Goal: Task Accomplishment & Management: Manage account settings

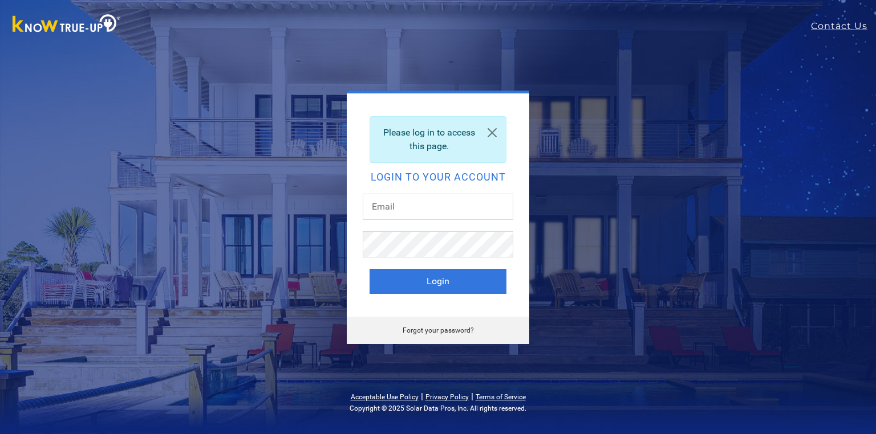
type input "[PERSON_NAME][EMAIL_ADDRESS][DOMAIN_NAME]"
click at [427, 275] on button "Login" at bounding box center [437, 281] width 137 height 25
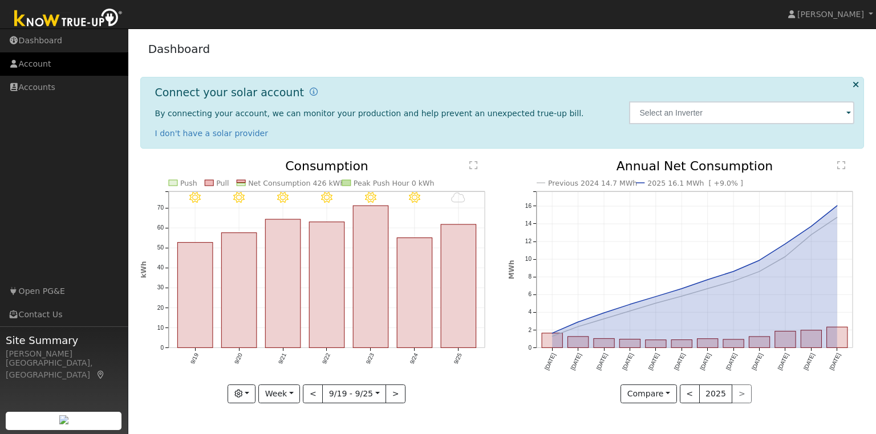
click at [45, 66] on link "Account" at bounding box center [64, 63] width 128 height 23
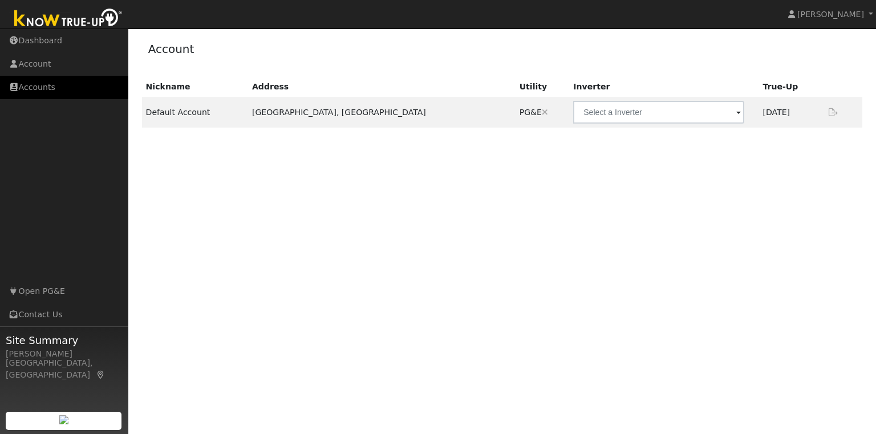
click at [48, 91] on link "Accounts" at bounding box center [64, 87] width 128 height 23
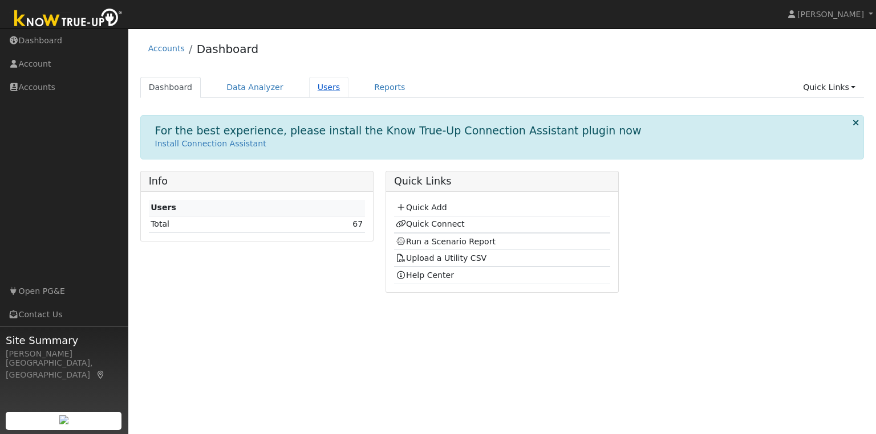
click at [309, 90] on link "Users" at bounding box center [329, 87] width 40 height 21
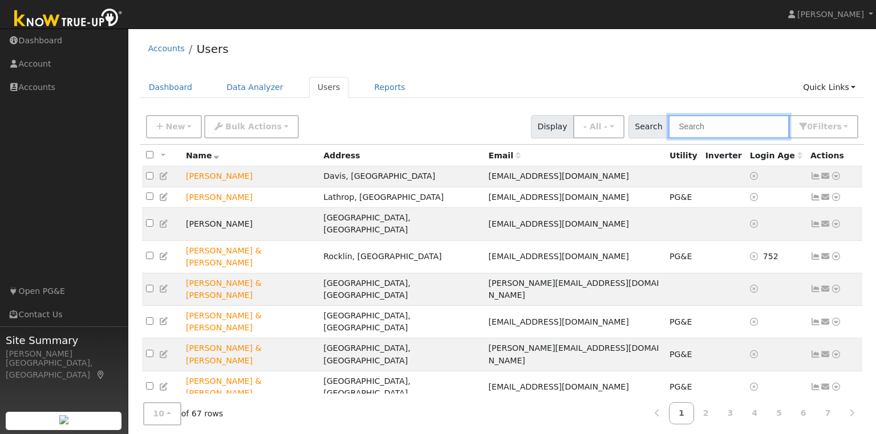
drag, startPoint x: 689, startPoint y: 124, endPoint x: 582, endPoint y: 96, distance: 110.8
click at [689, 124] on input "text" at bounding box center [728, 126] width 121 height 23
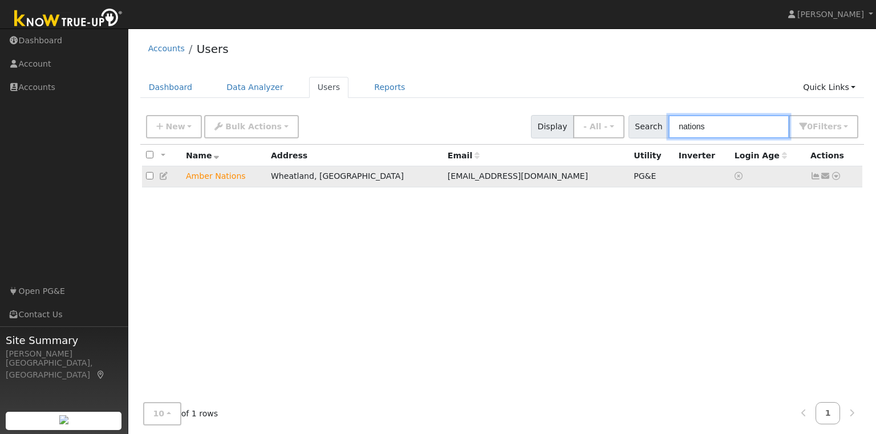
type input "nations"
click at [205, 180] on td "Amber Nations" at bounding box center [224, 176] width 85 height 21
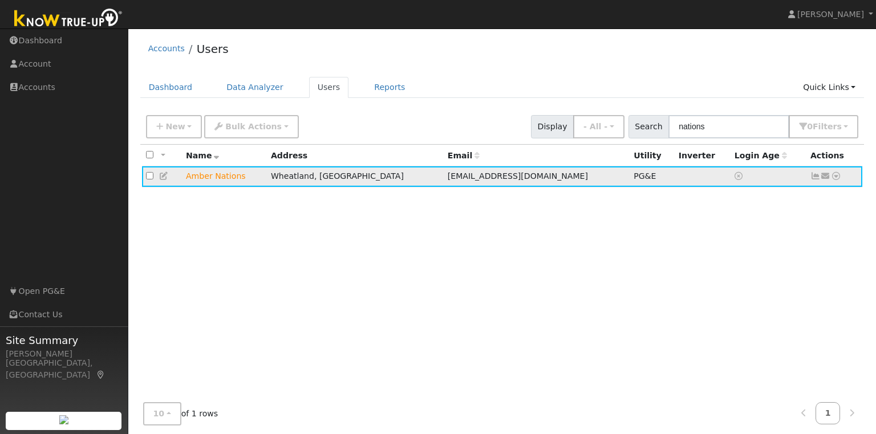
click at [812, 176] on icon at bounding box center [815, 176] width 10 height 8
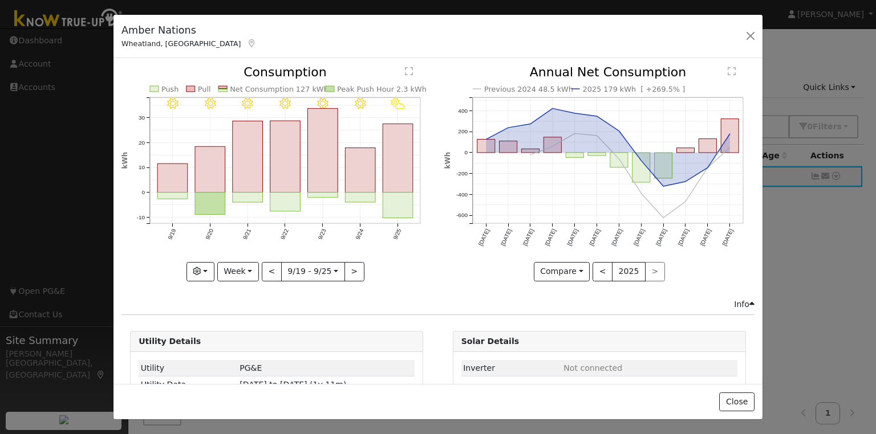
click at [259, 433] on div "Amber Nations [GEOGRAPHIC_DATA], [GEOGRAPHIC_DATA] Default Account Default Acco…" at bounding box center [438, 217] width 876 height 434
click at [259, 433] on div "Amber Nations Wheatland, CA Default Account Default Account 161 F Street, Wheat…" at bounding box center [438, 217] width 876 height 434
click at [257, 274] on button "Week" at bounding box center [238, 271] width 42 height 19
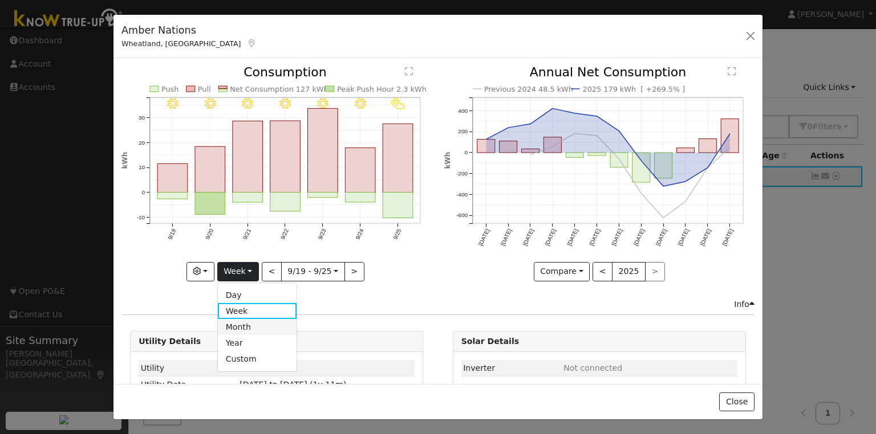
click at [246, 332] on link "Month" at bounding box center [257, 327] width 79 height 16
type input "2025-08-01"
